Goal: Find specific page/section: Find specific page/section

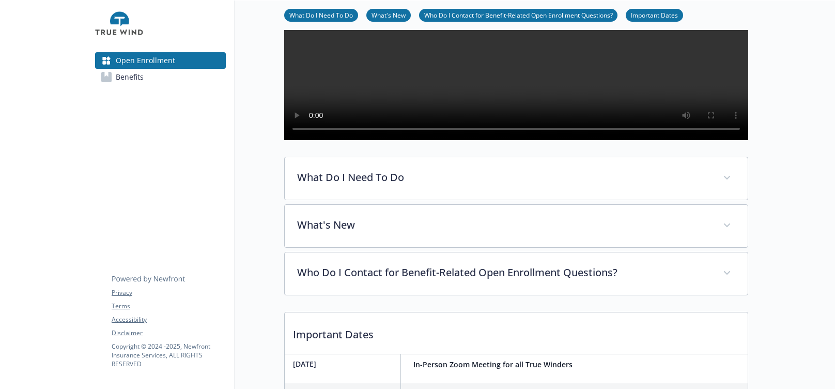
click at [176, 78] on link "Benefits" at bounding box center [160, 77] width 131 height 17
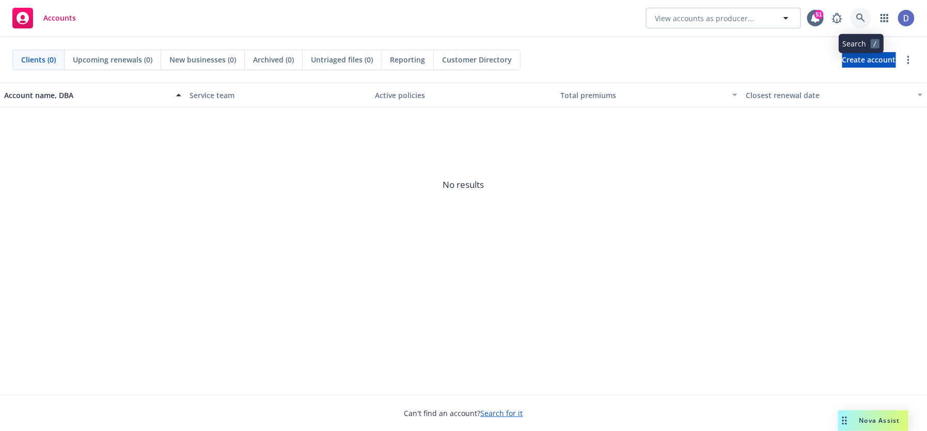
click at [862, 11] on link at bounding box center [861, 18] width 21 height 21
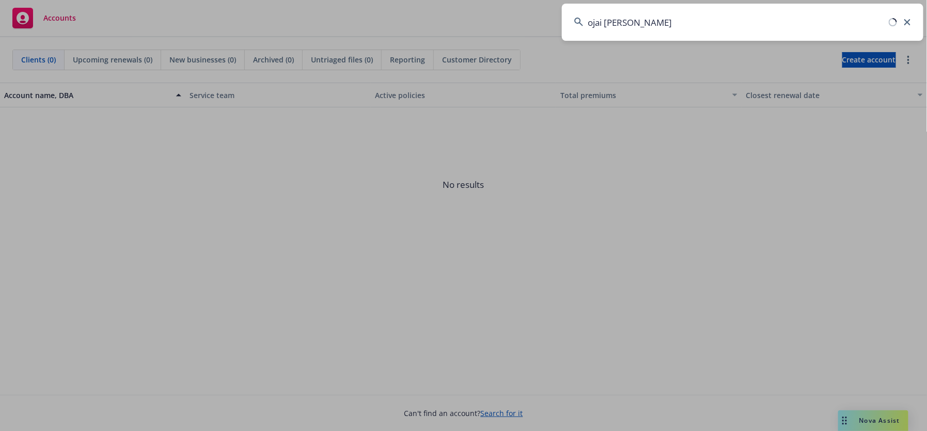
type input "ojai valley"
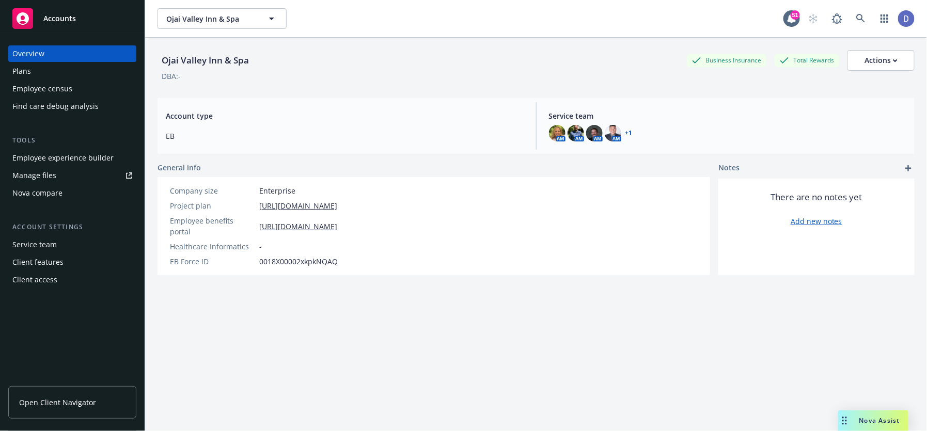
click at [94, 74] on div "Plans" at bounding box center [72, 71] width 120 height 17
